Goal: Transaction & Acquisition: Download file/media

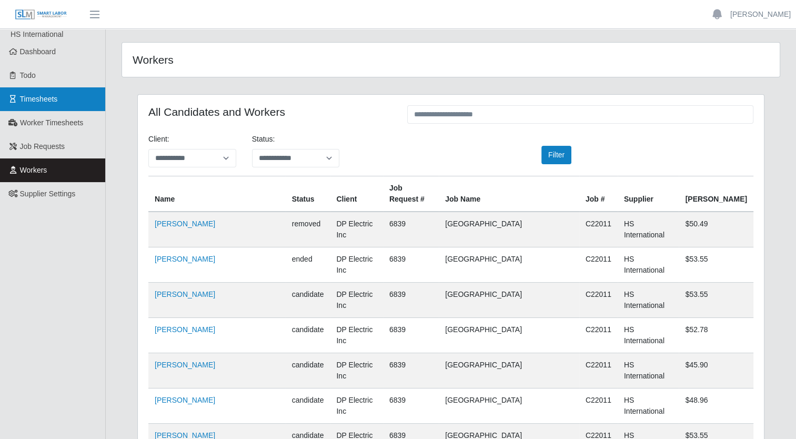
click at [44, 97] on span "Timesheets" at bounding box center [39, 99] width 38 height 8
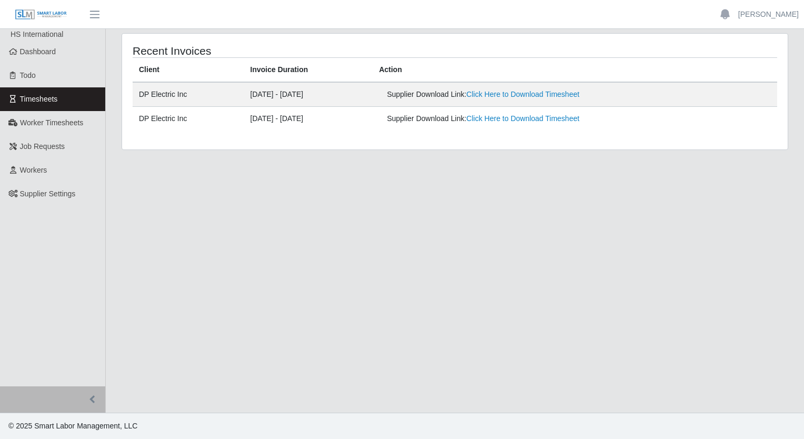
click at [526, 85] on td "Supplier Download Link: Click Here to Download Timesheet" at bounding box center [574, 94] width 405 height 25
click at [526, 94] on link "Click Here to Download Timesheet" at bounding box center [522, 94] width 113 height 8
